Goal: Information Seeking & Learning: Learn about a topic

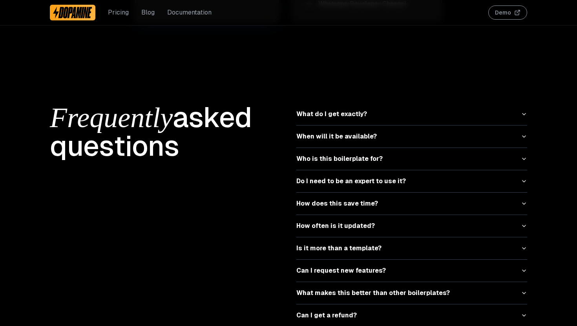
scroll to position [3471, 0]
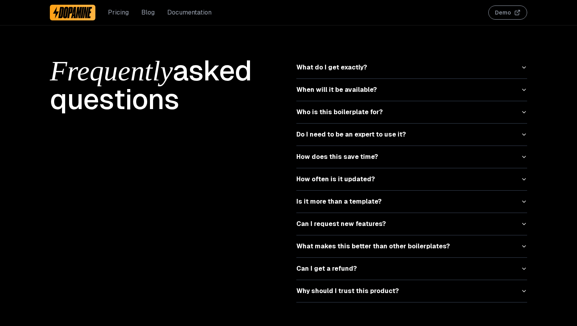
drag, startPoint x: 354, startPoint y: 289, endPoint x: 355, endPoint y: 284, distance: 4.9
click at [354, 285] on button "Why should I trust this product?" at bounding box center [411, 291] width 231 height 22
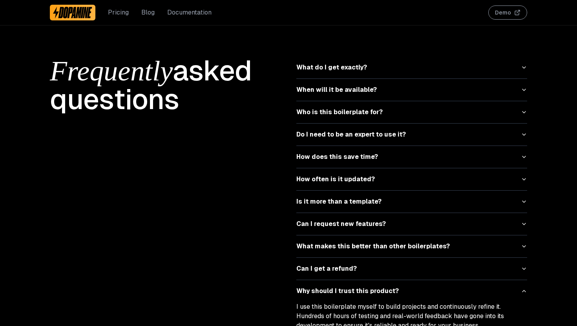
scroll to position [3505, 0]
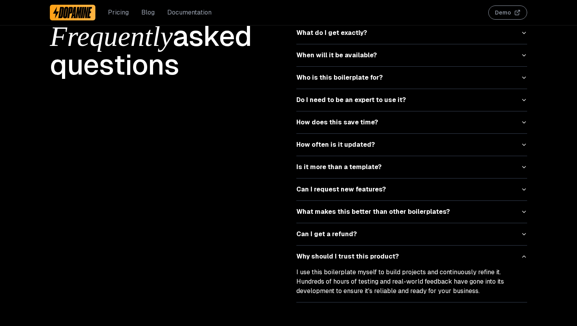
click at [352, 275] on p "I use this boilerplate myself to build projects and continuously refine it. Hun…" at bounding box center [411, 282] width 231 height 28
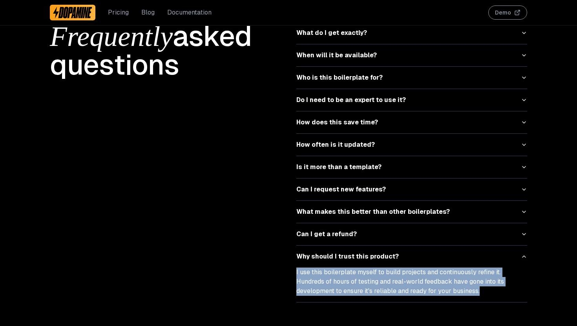
click at [352, 275] on p "I use this boilerplate myself to build projects and continuously refine it. Hun…" at bounding box center [411, 282] width 231 height 28
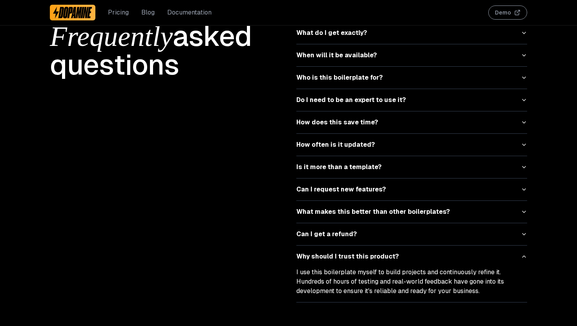
click at [256, 244] on div "Frequently asked questions" at bounding box center [165, 162] width 231 height 281
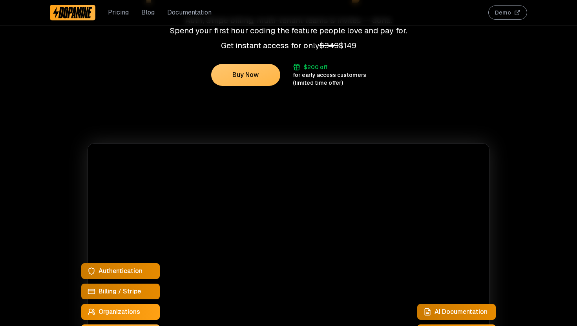
scroll to position [0, 0]
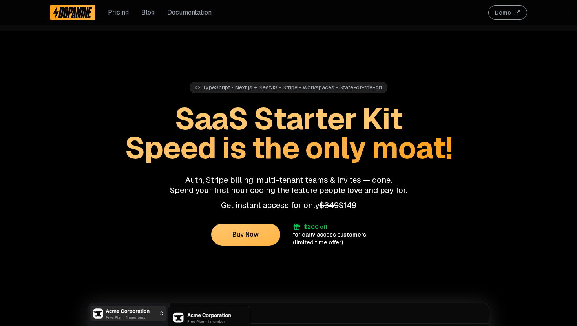
click at [121, 14] on link "Pricing" at bounding box center [118, 12] width 21 height 9
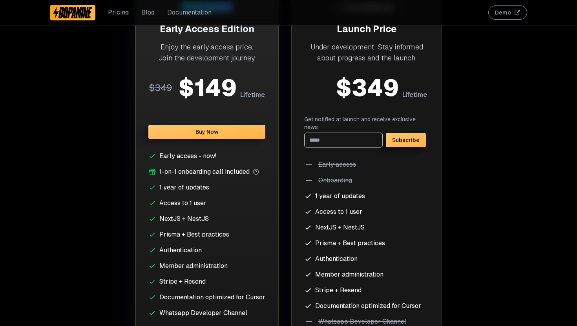
scroll to position [3104, 0]
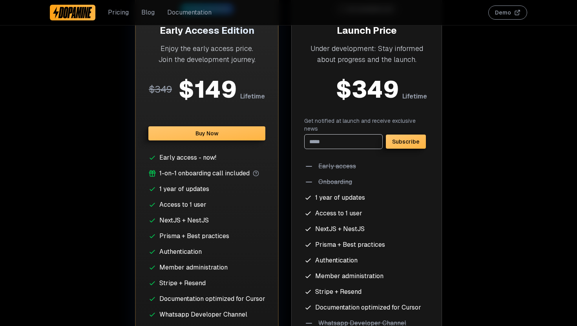
click at [145, 15] on link "Blog" at bounding box center [147, 12] width 13 height 9
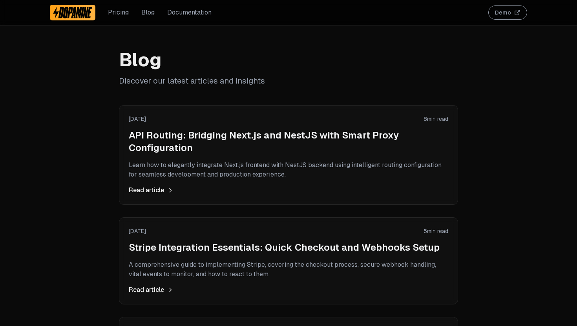
click at [84, 24] on div "Pricing Blog Documentation" at bounding box center [131, 12] width 162 height 25
click at [75, 13] on img at bounding box center [72, 12] width 39 height 13
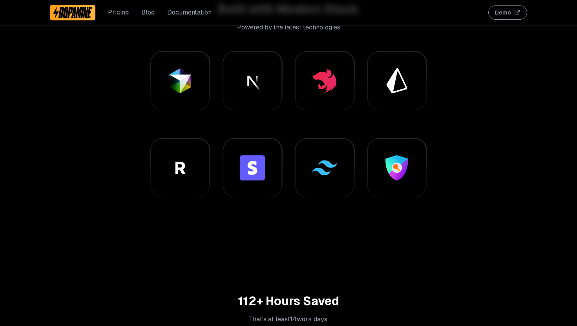
scroll to position [614, 0]
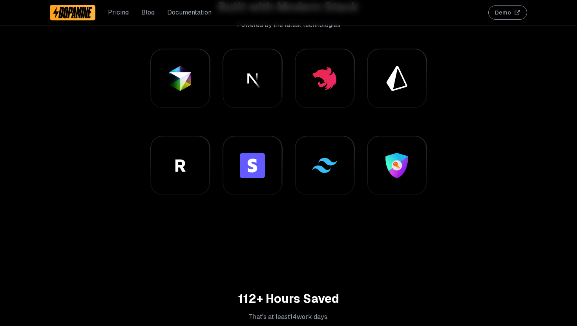
click at [300, 84] on div at bounding box center [324, 78] width 59 height 59
click at [324, 85] on div at bounding box center [324, 78] width 33 height 33
